Goal: Task Accomplishment & Management: Complete application form

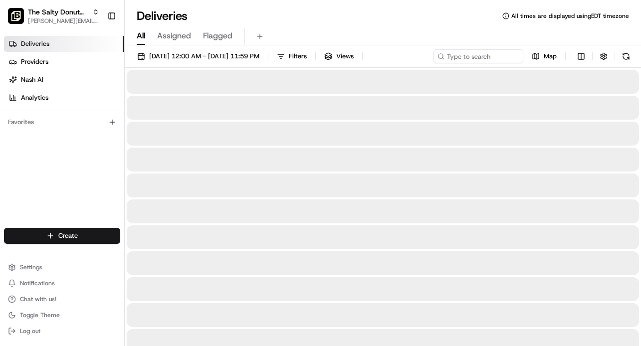
click at [140, 35] on span "All" at bounding box center [141, 36] width 8 height 12
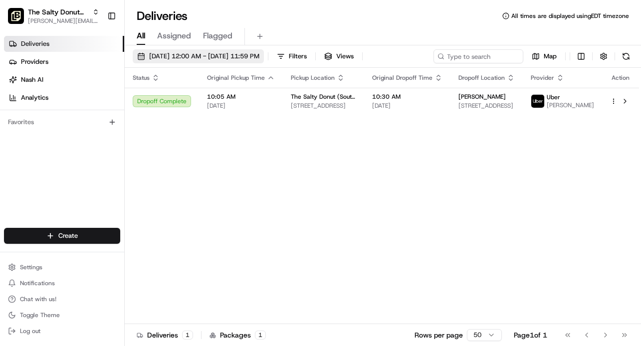
click at [223, 59] on span "[DATE] 12:00 AM - [DATE] 11:59 PM" at bounding box center [204, 56] width 110 height 9
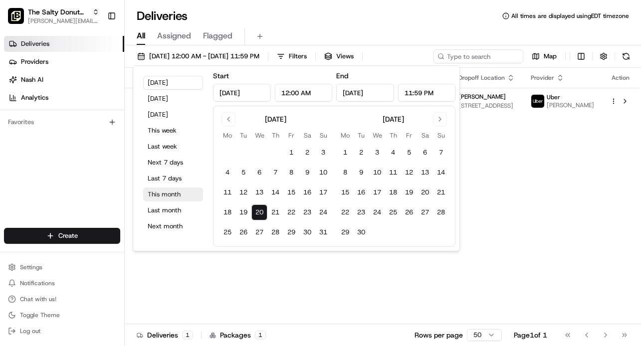
click at [160, 195] on button "This month" at bounding box center [173, 195] width 60 height 14
type input "[DATE]"
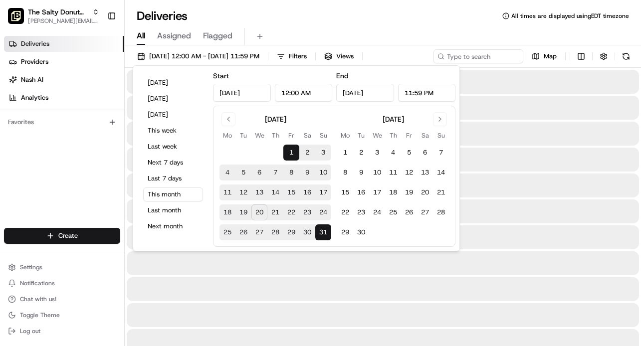
click at [302, 13] on div "Deliveries All times are displayed using EDT timezone" at bounding box center [383, 16] width 517 height 16
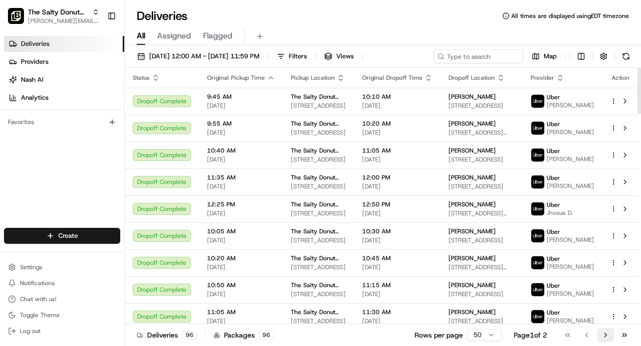
click at [605, 335] on button "Go to next page" at bounding box center [606, 335] width 17 height 14
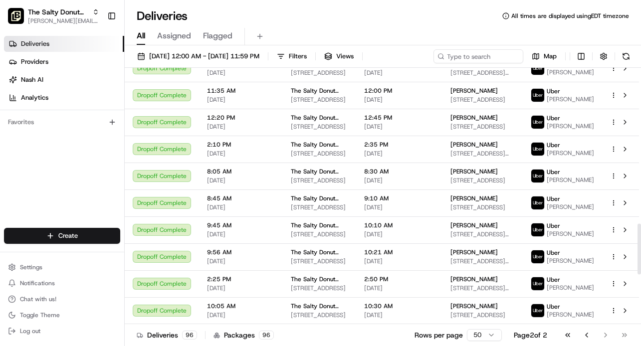
scroll to position [1042, 0]
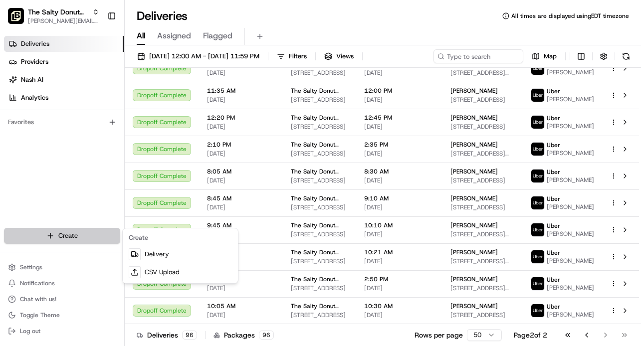
click at [74, 234] on html "The Salty Donut (South Congress) [PERSON_NAME][EMAIL_ADDRESS][DOMAIN_NAME] Togg…" at bounding box center [320, 173] width 641 height 346
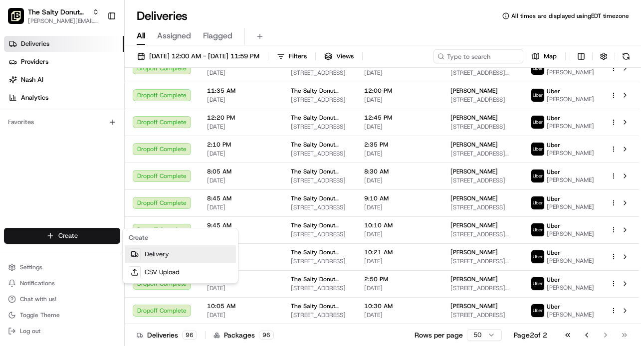
click at [158, 259] on link "Delivery" at bounding box center [180, 255] width 111 height 18
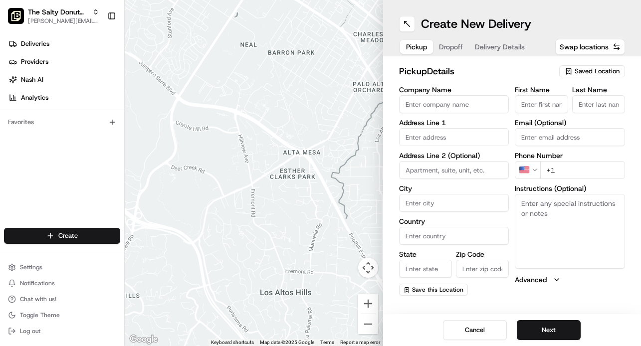
click at [581, 71] on span "Saved Location" at bounding box center [597, 71] width 45 height 9
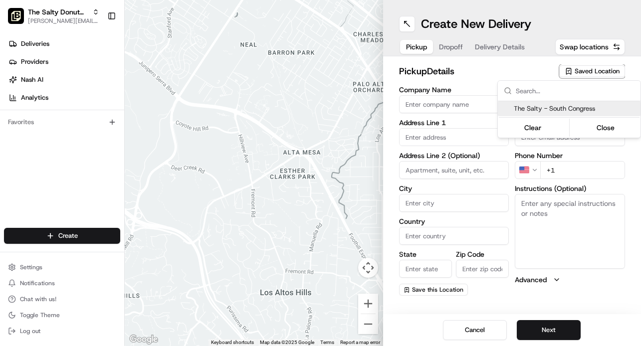
click at [564, 111] on span "The Salty - South Congress" at bounding box center [575, 108] width 123 height 9
type input "The Salty - South Congress"
type input "[STREET_ADDRESS]"
type input "Austin"
type input "US"
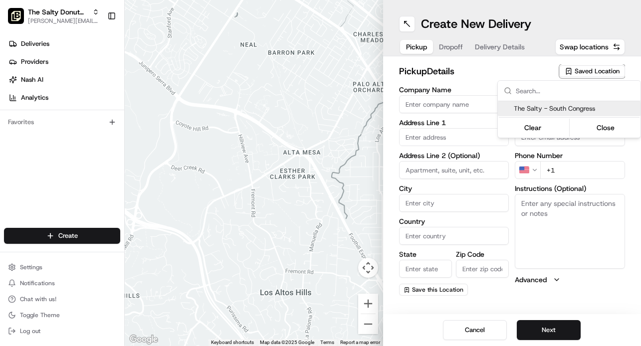
type input "[GEOGRAPHIC_DATA]"
type input "78704"
type input "[PHONE_NUMBER]"
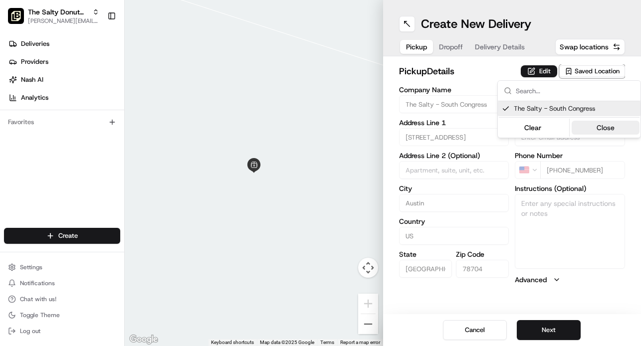
click at [602, 128] on button "Close" at bounding box center [606, 128] width 68 height 14
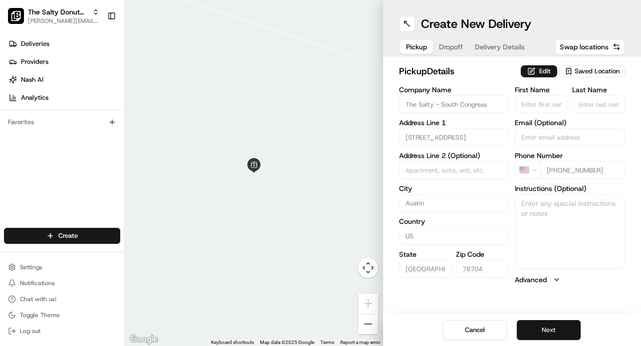
click at [551, 333] on button "Next" at bounding box center [549, 330] width 64 height 20
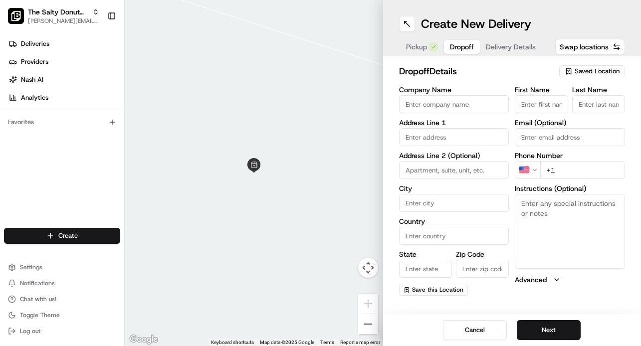
click at [532, 103] on input "First Name" at bounding box center [541, 104] width 53 height 18
type input "[PERSON_NAME]"
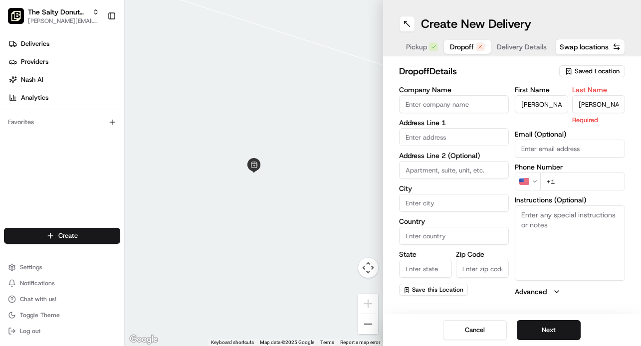
type input "[PERSON_NAME]"
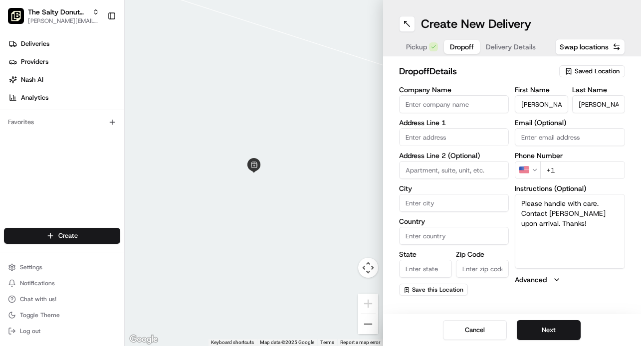
type textarea "Please handle with care. Contact [PERSON_NAME] upon arrival. Thanks!"
click at [425, 134] on input "text" at bounding box center [454, 137] width 110 height 18
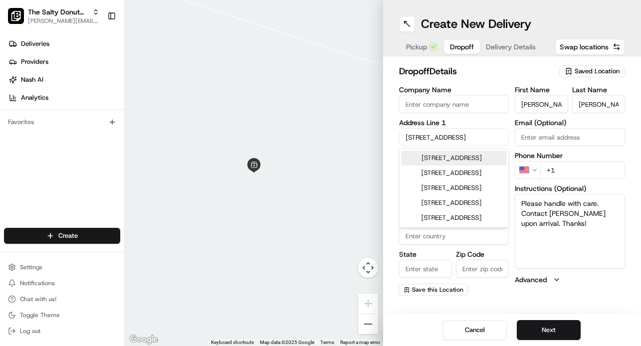
click at [447, 164] on div "[STREET_ADDRESS]" at bounding box center [454, 158] width 105 height 15
type input "[STREET_ADDRESS]"
type input "Austin"
type input "[GEOGRAPHIC_DATA]"
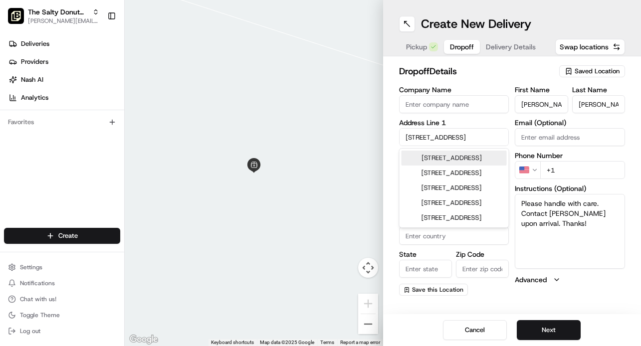
type input "78701"
type input "[STREET_ADDRESS]"
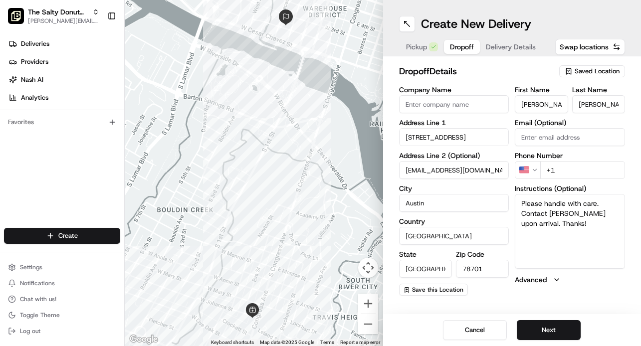
click at [447, 169] on input "[EMAIL_ADDRESS][DOMAIN_NAME]" at bounding box center [454, 170] width 110 height 18
click at [476, 171] on input "[EMAIL_ADDRESS][DOMAIN_NAME]" at bounding box center [454, 170] width 110 height 18
type input "r"
click at [533, 142] on input "Email (Optional)" at bounding box center [570, 137] width 110 height 18
type input "[EMAIL_ADDRESS][DOMAIN_NAME]"
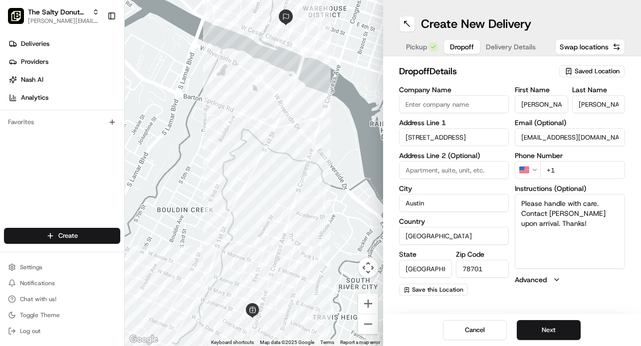
click at [567, 169] on input "+1" at bounding box center [583, 170] width 85 height 18
type input "[PHONE_NUMBER]"
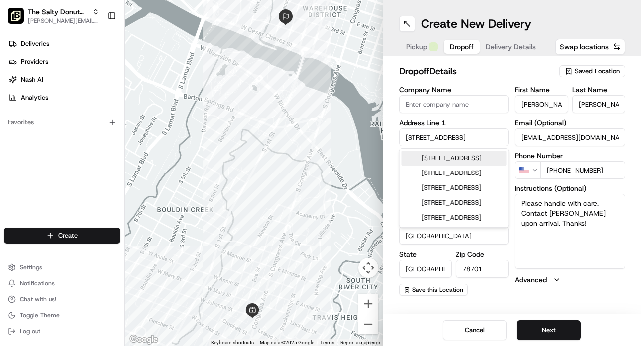
click at [470, 140] on input "[STREET_ADDRESS]" at bounding box center [454, 137] width 110 height 18
click at [476, 136] on input "[STREET_ADDRESS]" at bounding box center [454, 137] width 110 height 18
click at [461, 162] on div "[STREET_ADDRESS]" at bounding box center [454, 158] width 105 height 15
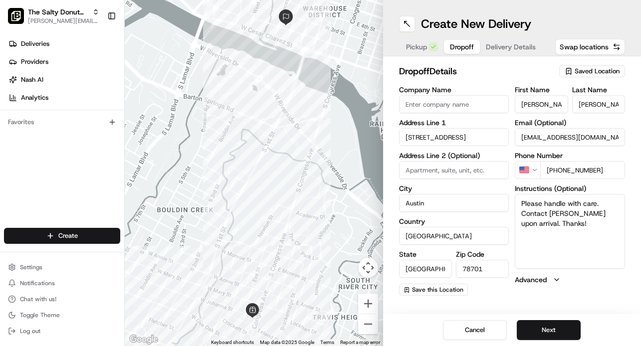
type input "[STREET_ADDRESS]"
click at [427, 103] on input "Company Name" at bounding box center [454, 104] width 110 height 18
type input "Google [GEOGRAPHIC_DATA]"
click at [484, 73] on h2 "dropoff Details" at bounding box center [476, 71] width 155 height 14
click at [541, 329] on button "Next" at bounding box center [549, 330] width 64 height 20
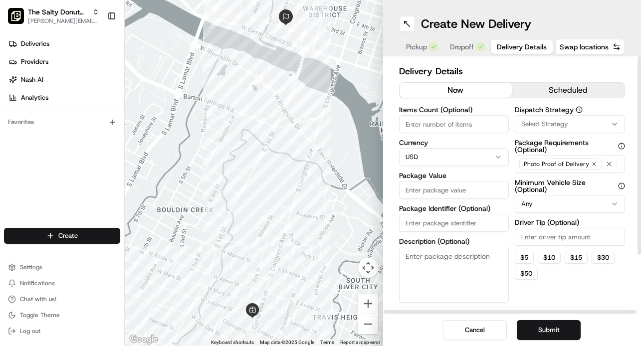
click at [574, 89] on button "scheduled" at bounding box center [568, 90] width 113 height 15
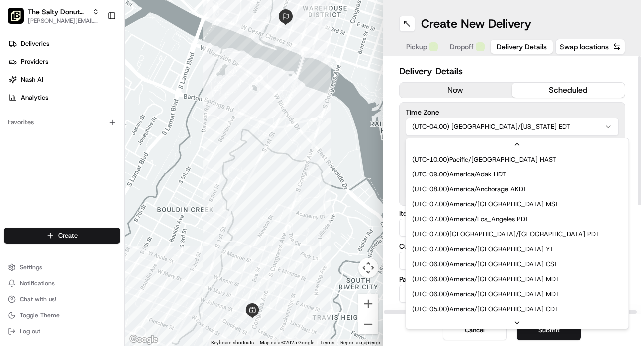
click at [516, 122] on html "The Salty Donut (South Congress) [PERSON_NAME][EMAIL_ADDRESS][DOMAIN_NAME] Togg…" at bounding box center [320, 173] width 641 height 346
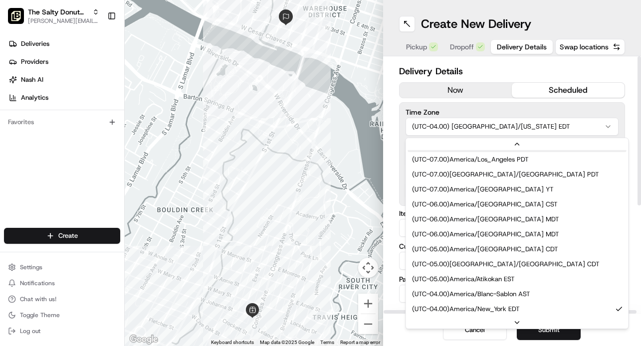
scroll to position [45, 0]
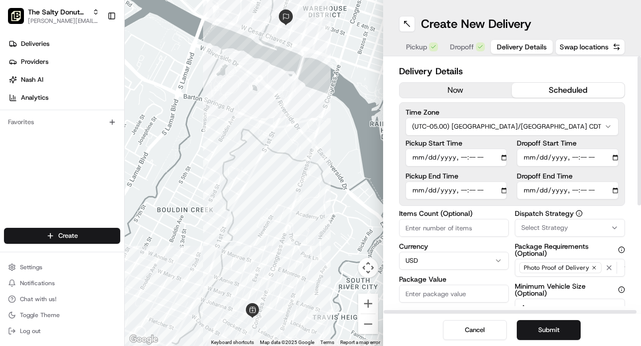
click at [532, 157] on input "Dropoff Start Time" at bounding box center [568, 158] width 102 height 18
type input "[DATE]T06:55"
click at [526, 191] on input "Dropoff End Time" at bounding box center [568, 191] width 102 height 18
type input "[DATE]T07:00"
click at [540, 231] on span "Select Strategy" at bounding box center [545, 228] width 47 height 9
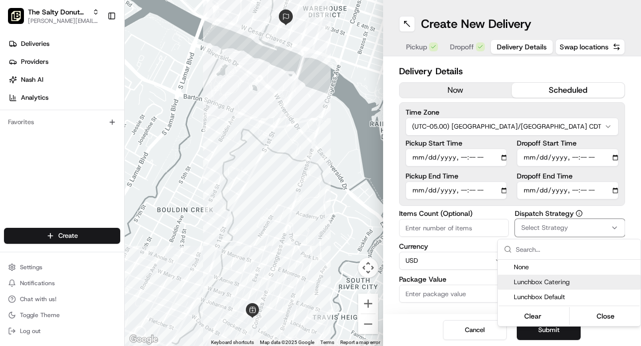
click at [539, 281] on span "Lunchbox Catering" at bounding box center [575, 282] width 123 height 9
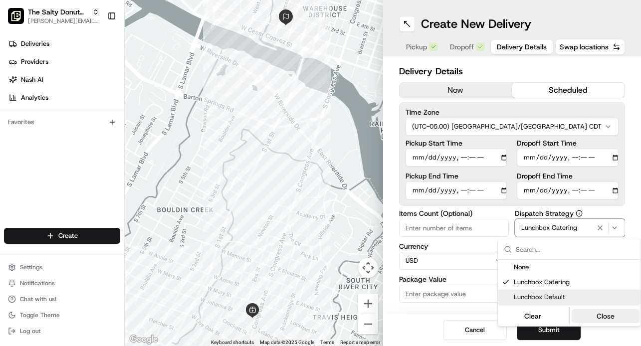
click at [595, 317] on button "Close" at bounding box center [606, 316] width 68 height 14
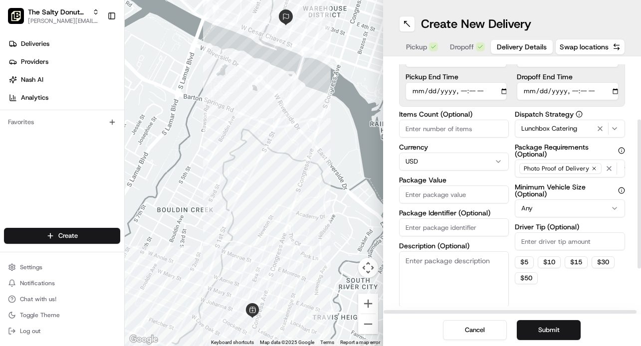
scroll to position [102, 0]
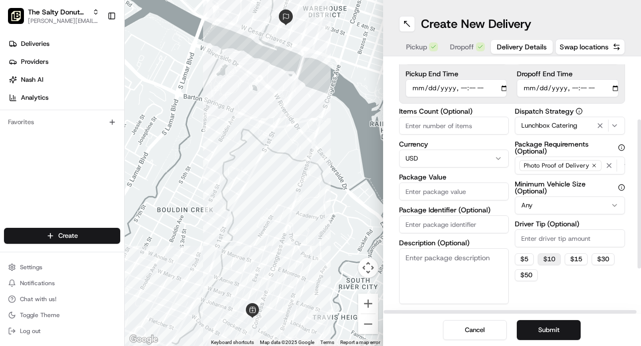
click at [555, 265] on button "$ 10" at bounding box center [549, 260] width 23 height 12
type input "10"
click at [450, 256] on textarea "Description (Optional)" at bounding box center [454, 277] width 110 height 56
type textarea "Donuts"
click at [426, 191] on input "Package Value" at bounding box center [454, 192] width 110 height 18
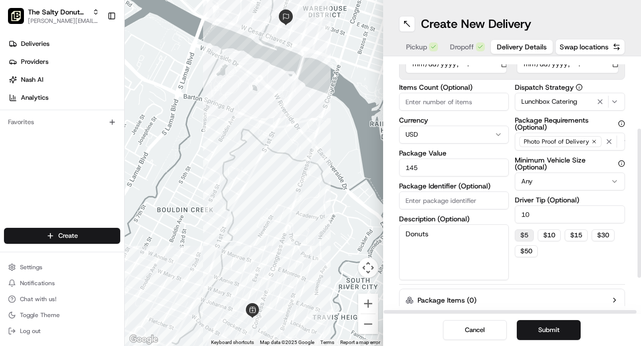
scroll to position [176, 0]
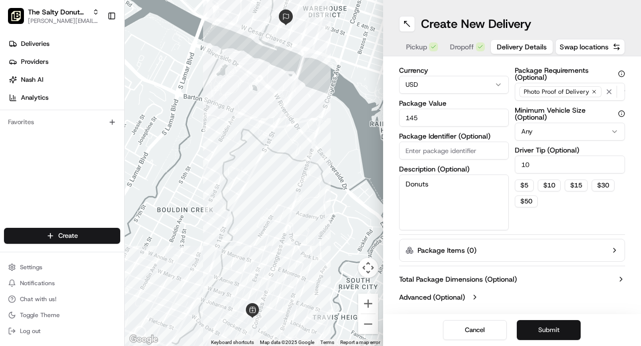
type input "145"
click at [552, 326] on button "Submit" at bounding box center [549, 330] width 64 height 20
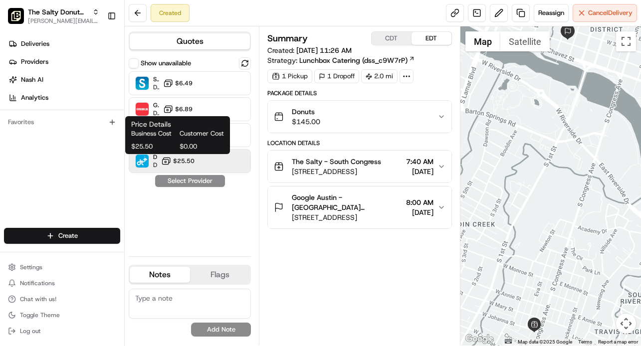
click at [184, 165] on button "$25.50" at bounding box center [177, 161] width 33 height 10
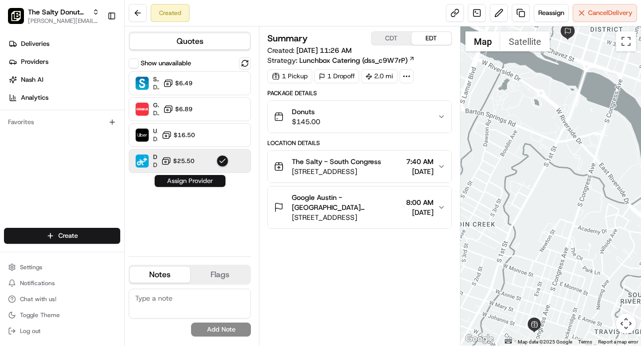
click at [187, 182] on button "Assign Provider" at bounding box center [190, 181] width 71 height 12
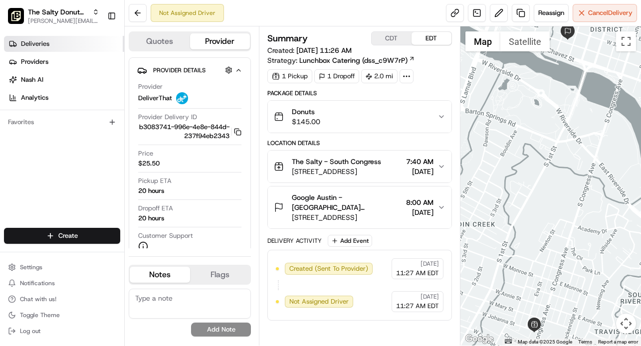
click at [44, 46] on span "Deliveries" at bounding box center [35, 43] width 28 height 9
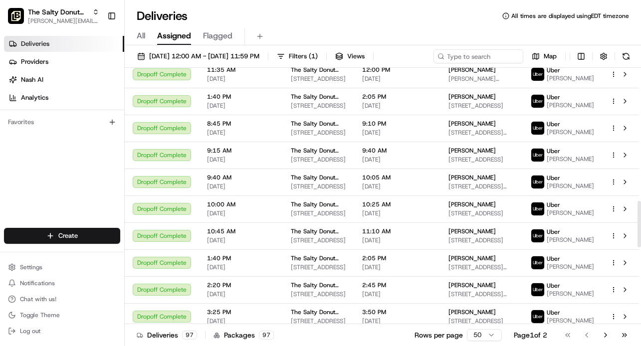
scroll to position [1167, 0]
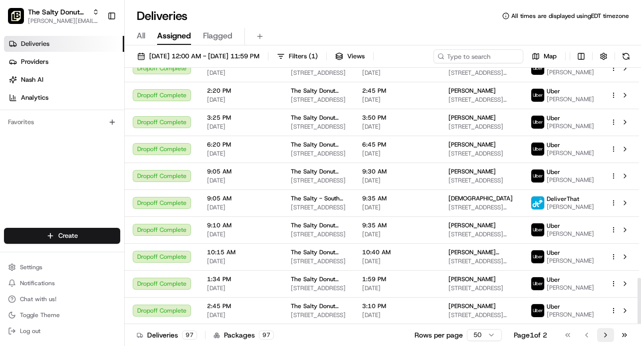
click at [606, 335] on button "Go to next page" at bounding box center [606, 335] width 17 height 14
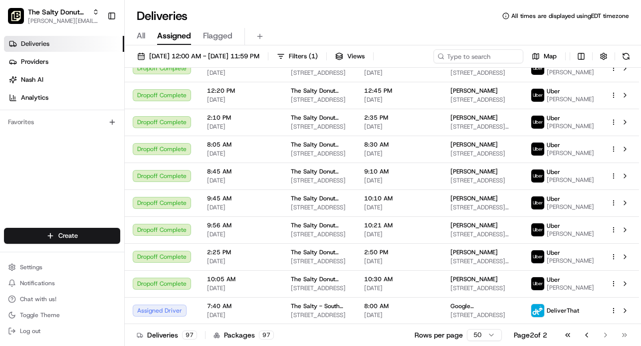
scroll to position [1069, 0]
